Goal: Task Accomplishment & Management: Manage account settings

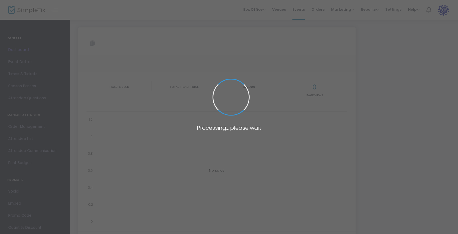
type input "[URL][DOMAIN_NAME][PERSON_NAME][PERSON_NAME]"
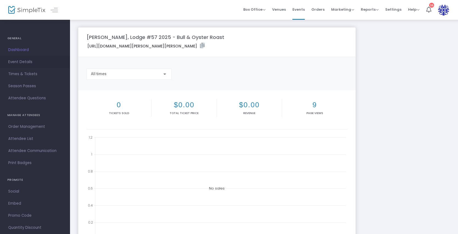
click at [24, 62] on span "Event Details" at bounding box center [35, 62] width 54 height 7
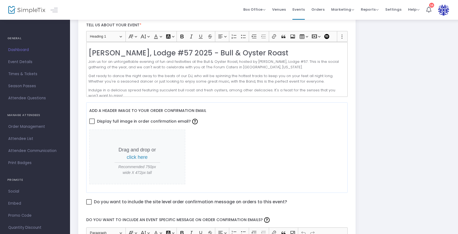
scroll to position [158, 0]
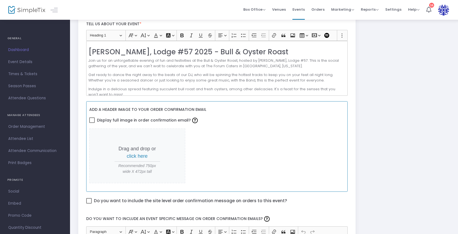
click at [140, 156] on span "click here" at bounding box center [137, 156] width 21 height 5
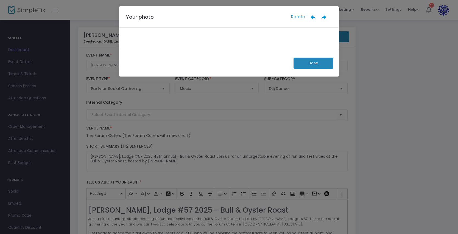
scroll to position [0, 0]
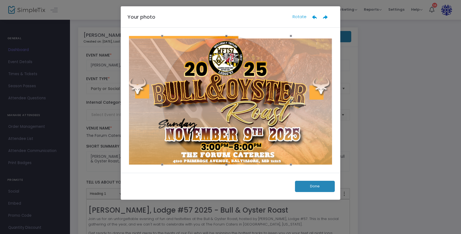
drag, startPoint x: 268, startPoint y: 114, endPoint x: 264, endPoint y: 103, distance: 12.0
click at [264, 103] on div at bounding box center [226, 100] width 129 height 129
drag, startPoint x: 291, startPoint y: 165, endPoint x: 344, endPoint y: 165, distance: 53.3
click at [349, 169] on ngb-modal-window "Your photo Rotate Done" at bounding box center [230, 117] width 461 height 234
click at [315, 186] on button "Done" at bounding box center [315, 186] width 40 height 11
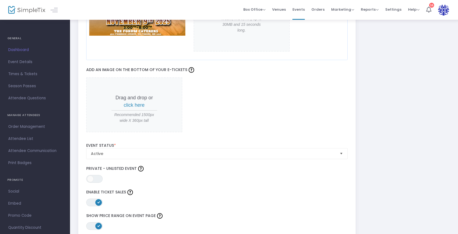
scroll to position [405, 0]
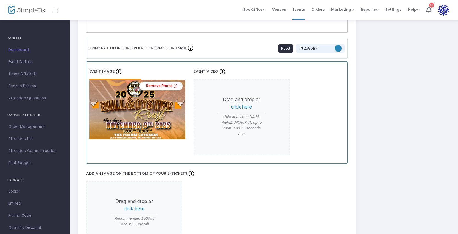
click at [142, 115] on img at bounding box center [137, 109] width 96 height 60
click at [153, 85] on link "Remove Photo" at bounding box center [161, 86] width 43 height 9
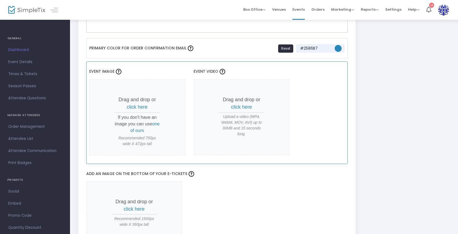
click at [138, 107] on span "click here" at bounding box center [137, 106] width 21 height 5
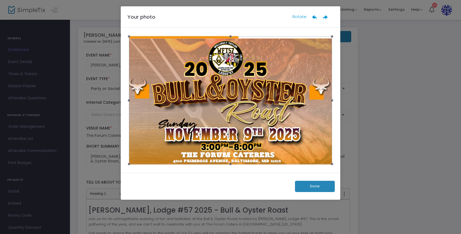
click at [320, 188] on button "Done" at bounding box center [315, 186] width 40 height 11
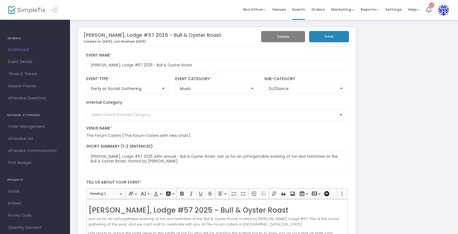
click at [335, 36] on button "Save" at bounding box center [329, 36] width 40 height 11
